Goal: Book appointment/travel/reservation

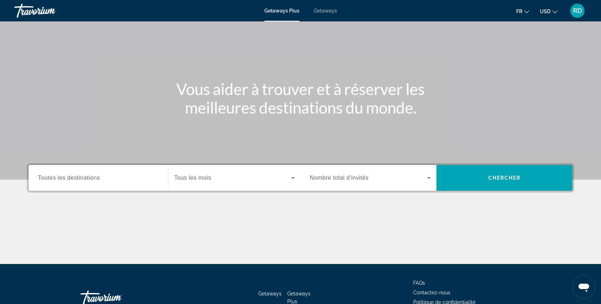
scroll to position [82, 0]
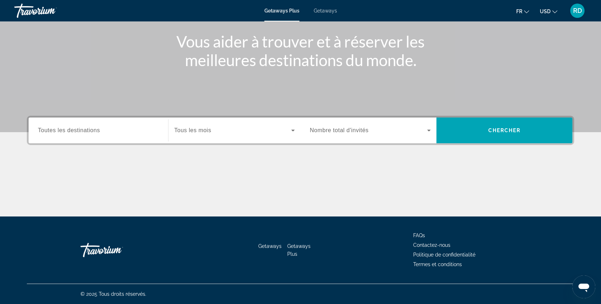
click at [113, 138] on div "Search widget" at bounding box center [98, 130] width 121 height 20
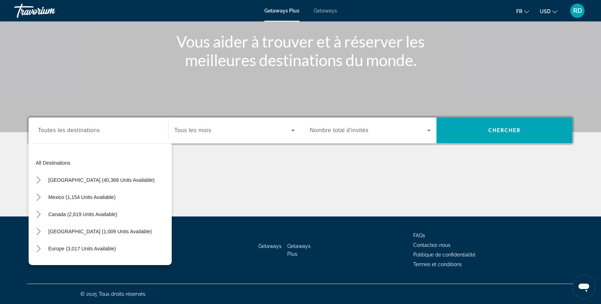
click at [114, 135] on div "Search widget" at bounding box center [98, 130] width 121 height 20
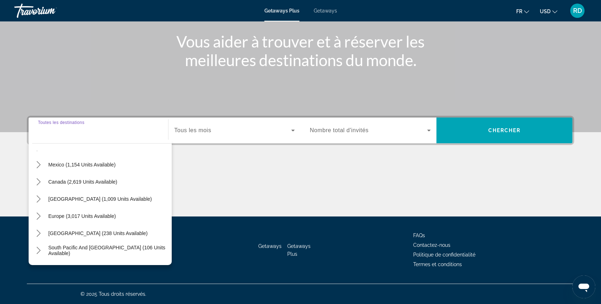
scroll to position [0, 0]
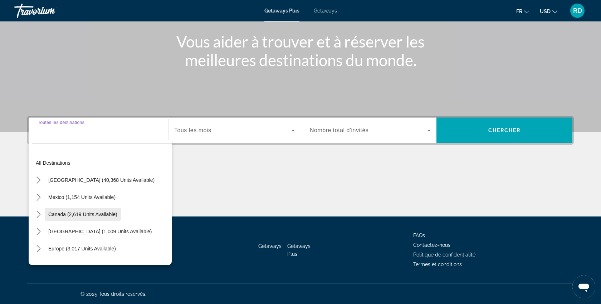
click at [89, 217] on span "Canada (2,619 units available)" at bounding box center [82, 215] width 69 height 6
type input "**********"
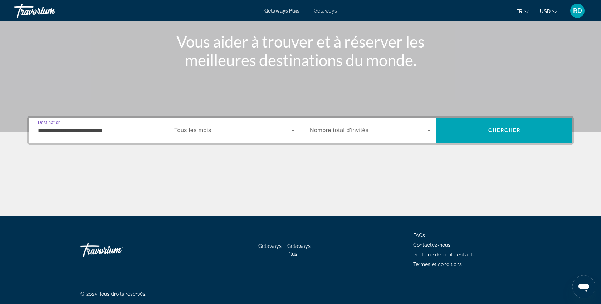
click at [295, 132] on icon "Search widget" at bounding box center [293, 130] width 9 height 9
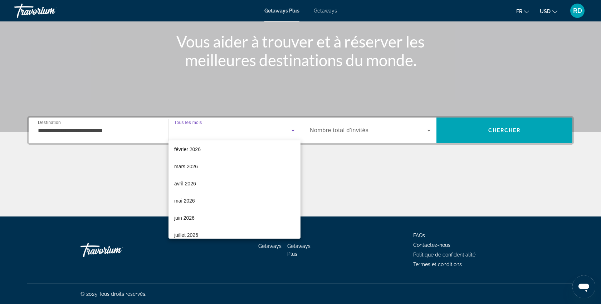
scroll to position [94, 0]
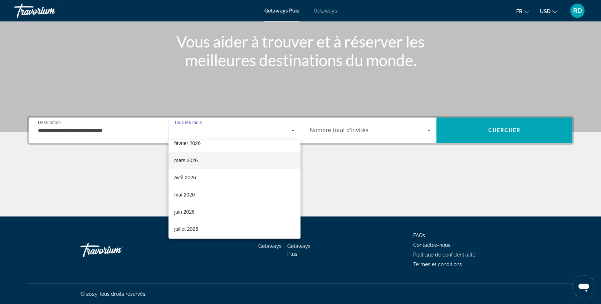
click at [202, 161] on mat-option "mars 2026" at bounding box center [234, 160] width 132 height 17
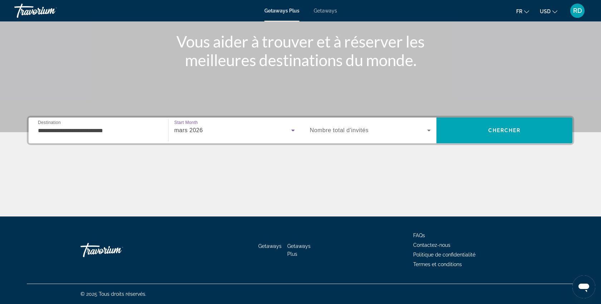
click at [429, 131] on icon "Search widget" at bounding box center [428, 130] width 9 height 9
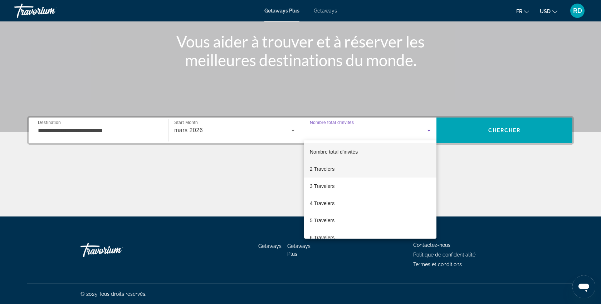
click at [357, 172] on mat-option "2 Travelers" at bounding box center [370, 169] width 132 height 17
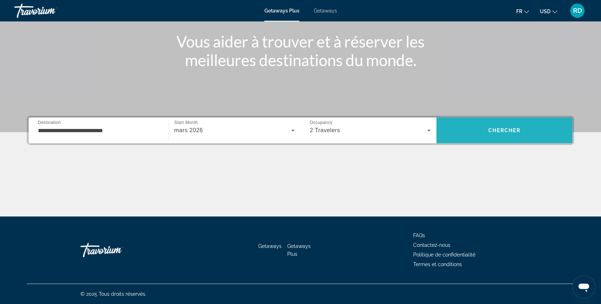
click at [511, 124] on span "Search" at bounding box center [504, 130] width 136 height 17
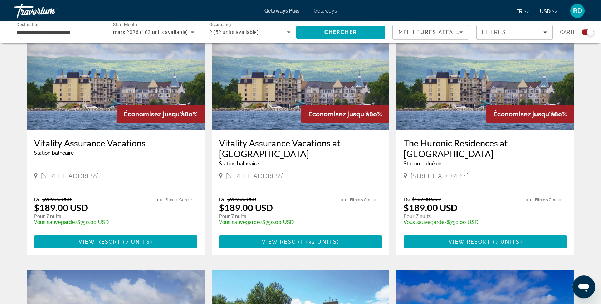
scroll to position [285, 0]
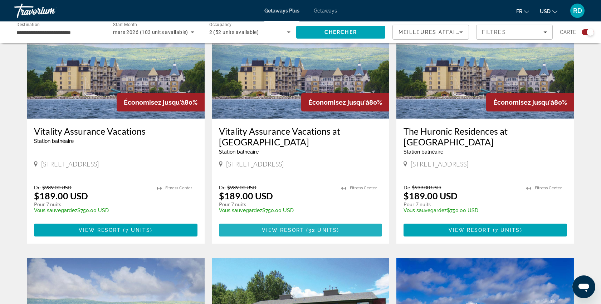
click at [278, 231] on span "View Resort" at bounding box center [283, 230] width 42 height 6
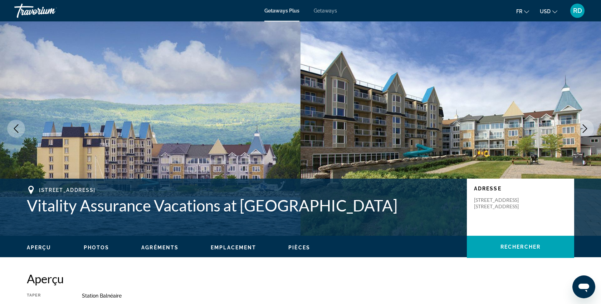
click at [325, 12] on span "Getaways" at bounding box center [325, 11] width 23 height 6
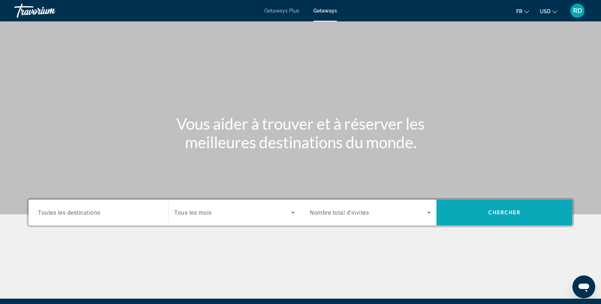
click at [510, 215] on span "Chercher" at bounding box center [504, 213] width 33 height 6
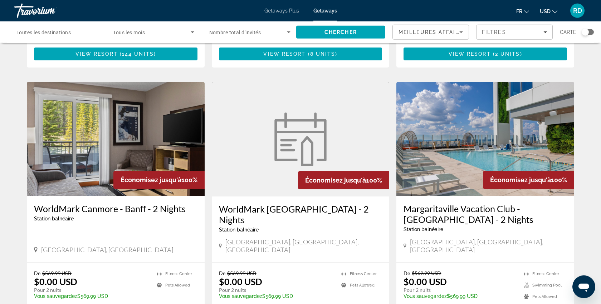
scroll to position [815, 0]
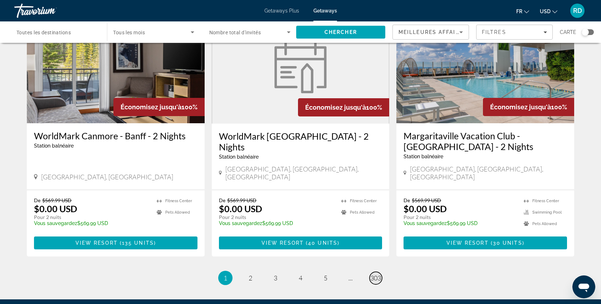
click at [375, 274] on span "303" at bounding box center [375, 278] width 11 height 8
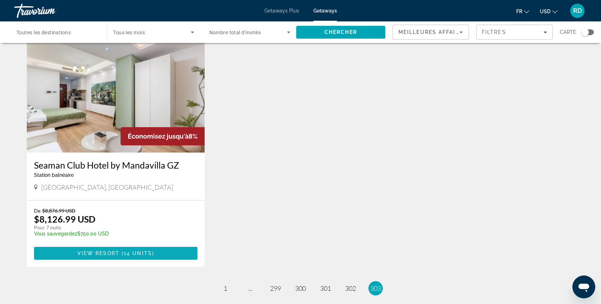
scroll to position [122, 0]
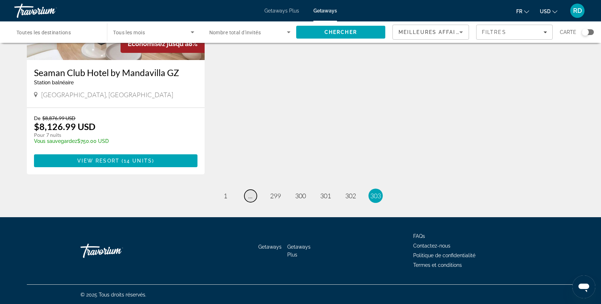
click at [250, 197] on span "..." at bounding box center [250, 196] width 4 height 8
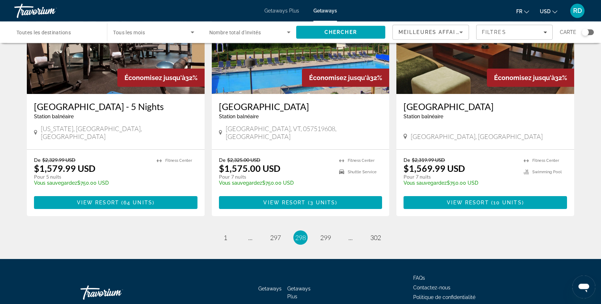
scroll to position [874, 0]
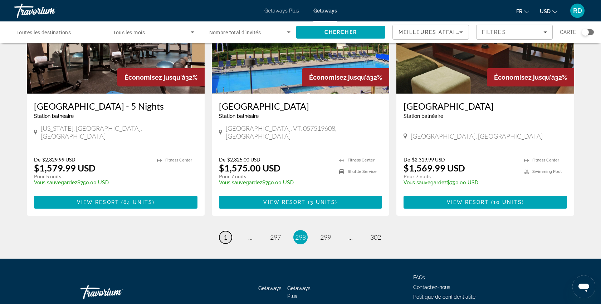
click at [226, 233] on span "1" at bounding box center [225, 237] width 4 height 8
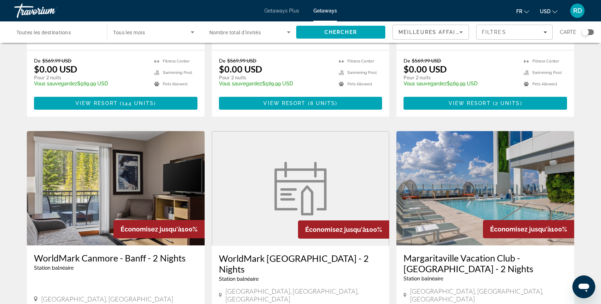
scroll to position [875, 0]
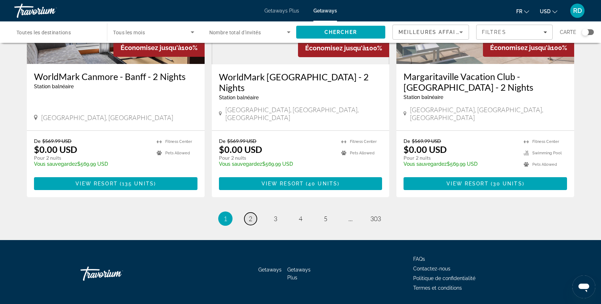
click at [250, 215] on span "2" at bounding box center [250, 219] width 4 height 8
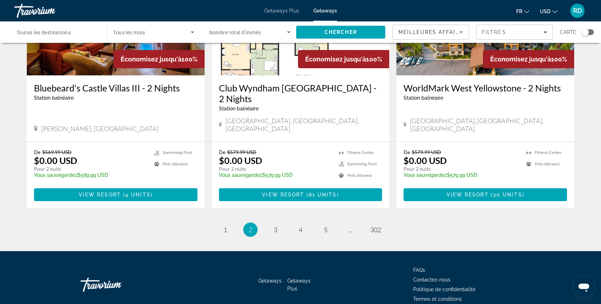
scroll to position [885, 0]
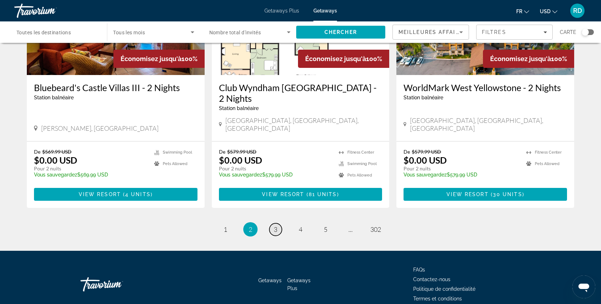
click at [274, 226] on span "3" at bounding box center [276, 230] width 4 height 8
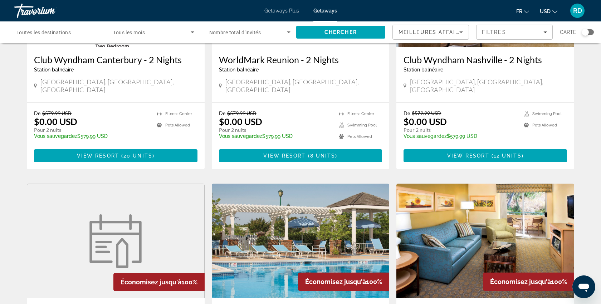
scroll to position [611, 0]
